Goal: Understand process/instructions: Learn how to perform a task or action

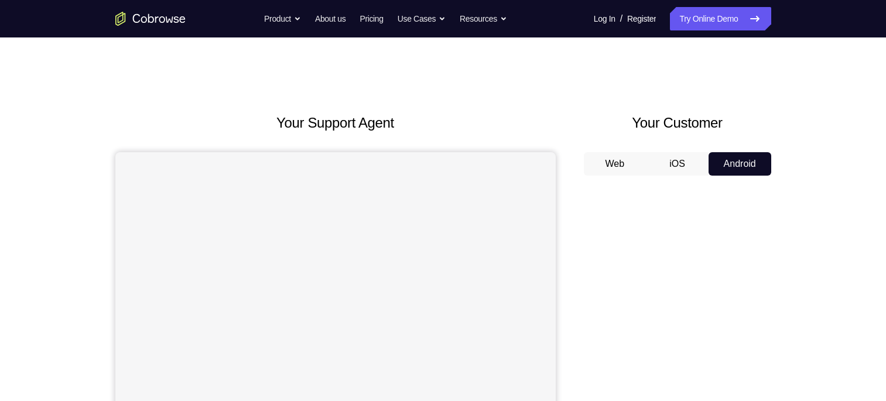
click at [736, 153] on button "Android" at bounding box center [740, 163] width 63 height 23
click at [736, 154] on button "Android" at bounding box center [740, 163] width 63 height 23
click at [724, 162] on button "Android" at bounding box center [740, 163] width 63 height 23
click at [677, 172] on button "iOS" at bounding box center [677, 163] width 63 height 23
click at [723, 158] on button "Android" at bounding box center [740, 163] width 63 height 23
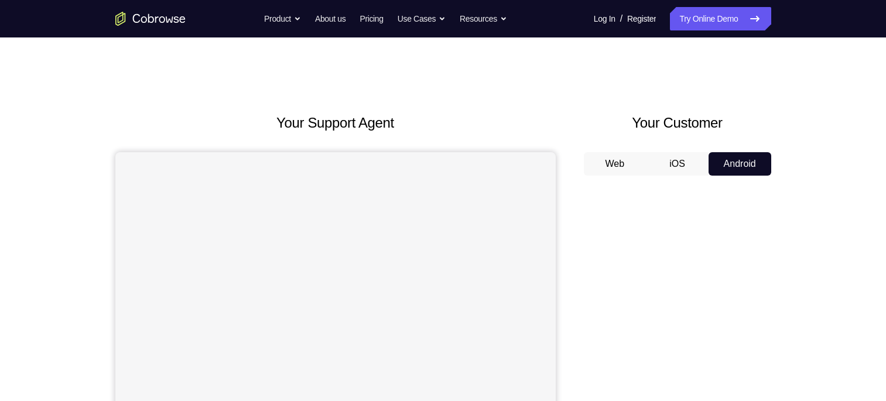
click at [681, 163] on button "iOS" at bounding box center [677, 163] width 63 height 23
click at [732, 158] on button "Android" at bounding box center [740, 163] width 63 height 23
click at [687, 163] on button "iOS" at bounding box center [677, 163] width 63 height 23
click at [763, 164] on button "Android" at bounding box center [740, 163] width 63 height 23
click at [623, 166] on button "Web" at bounding box center [615, 163] width 63 height 23
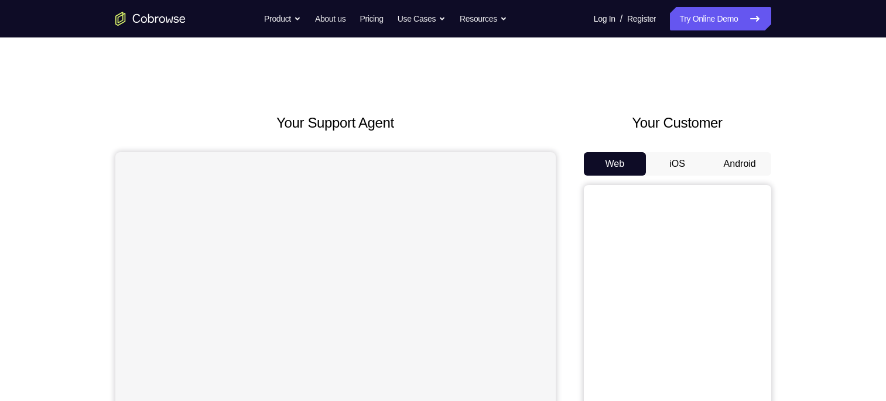
click at [676, 152] on button "iOS" at bounding box center [677, 163] width 63 height 23
click at [735, 159] on button "Android" at bounding box center [740, 163] width 63 height 23
click at [749, 159] on button "Android" at bounding box center [740, 163] width 63 height 23
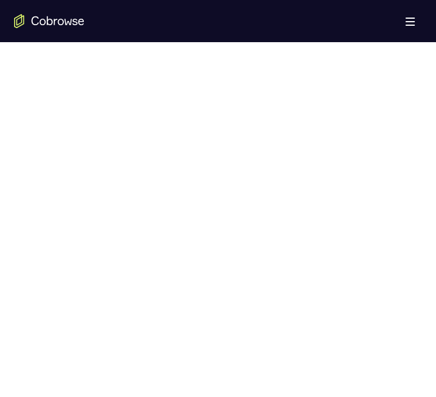
scroll to position [605, 0]
